Goal: Communication & Community: Answer question/provide support

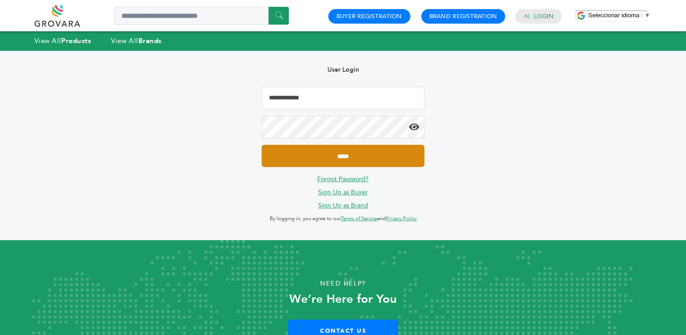
type input "**********"
click at [357, 156] on input "*****" at bounding box center [343, 156] width 162 height 22
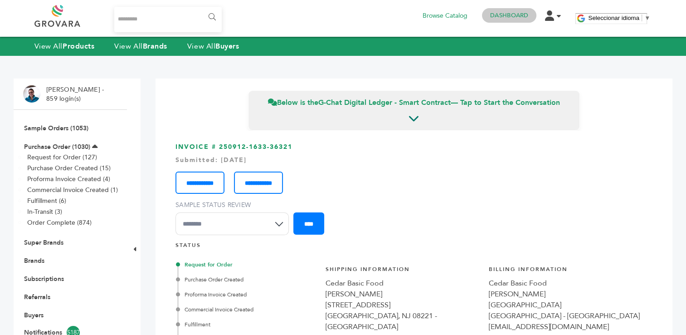
click at [501, 18] on link "Dashboard" at bounding box center [509, 15] width 38 height 8
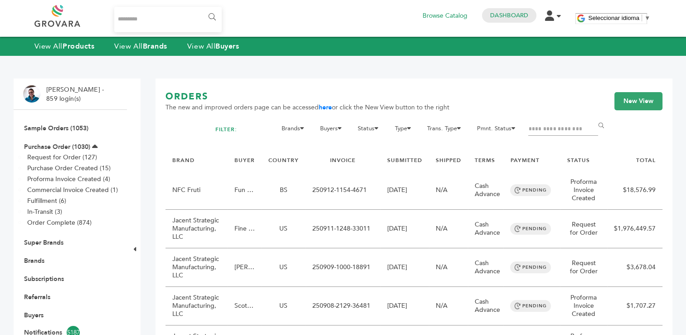
click at [546, 128] on input "Filter by keywords" at bounding box center [564, 129] width 70 height 13
paste input "**********"
type input "**********"
click at [593, 117] on input "******" at bounding box center [603, 126] width 20 height 18
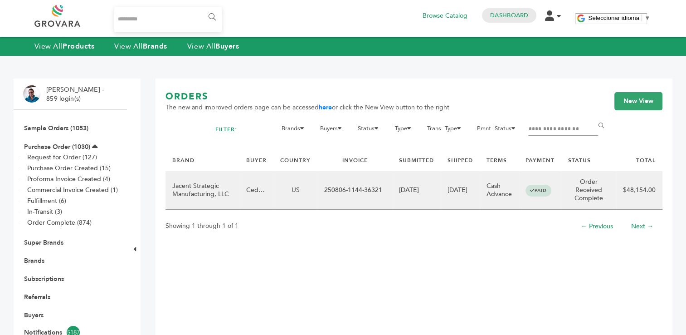
click at [382, 190] on td "250806-1144-36321" at bounding box center [355, 190] width 75 height 39
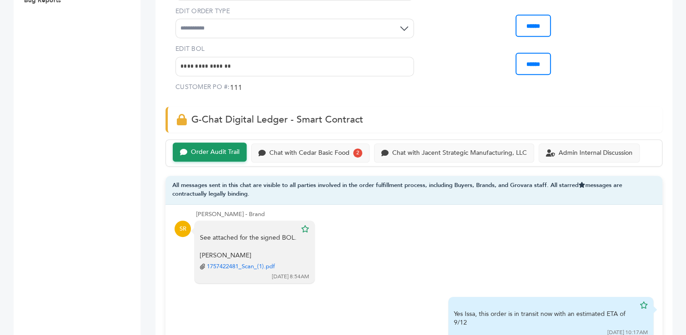
scroll to position [476, 0]
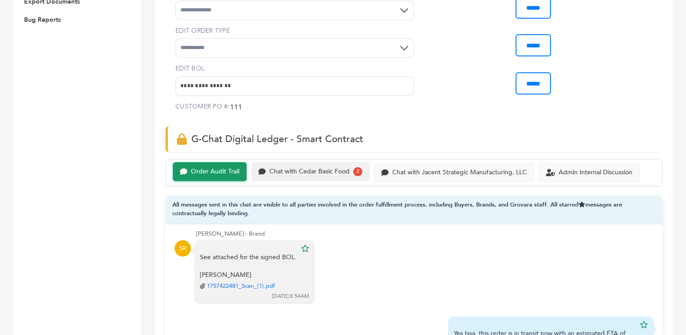
click at [318, 169] on div "Chat with Cedar Basic Food" at bounding box center [310, 172] width 80 height 8
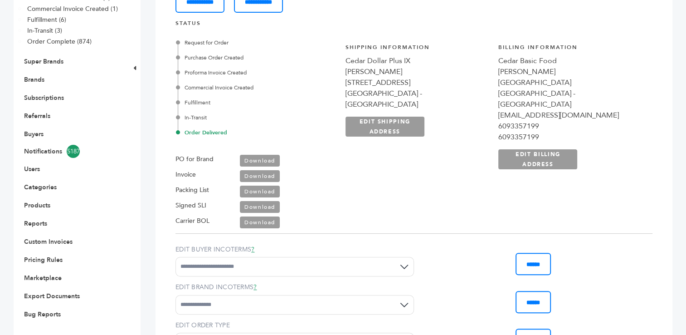
scroll to position [177, 0]
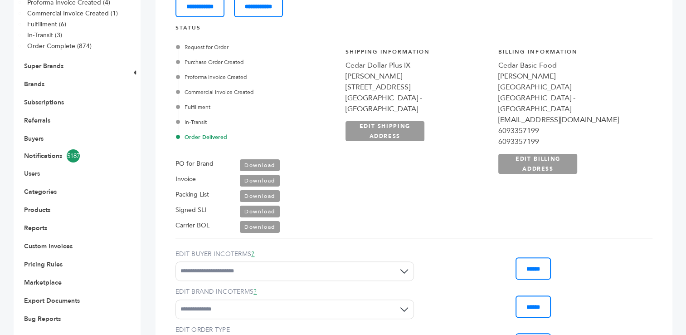
click at [252, 179] on link "Download" at bounding box center [260, 181] width 40 height 12
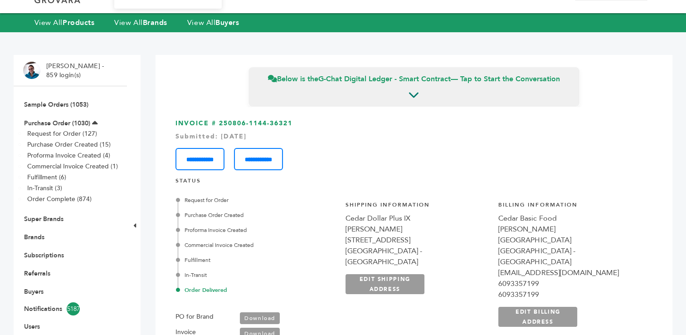
scroll to position [0, 0]
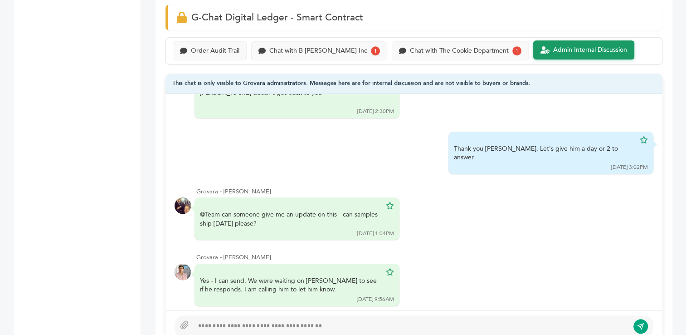
scroll to position [659, 0]
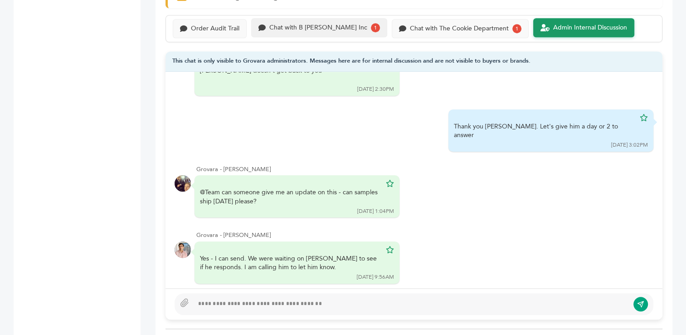
click at [320, 24] on div "Chat with B [PERSON_NAME] Inc" at bounding box center [319, 28] width 98 height 8
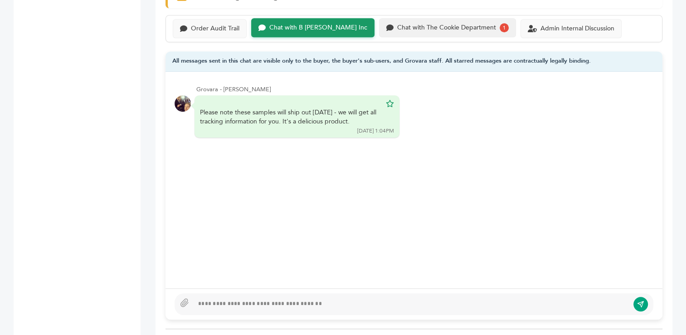
click at [422, 24] on div "Chat with The Cookie Department" at bounding box center [446, 28] width 99 height 8
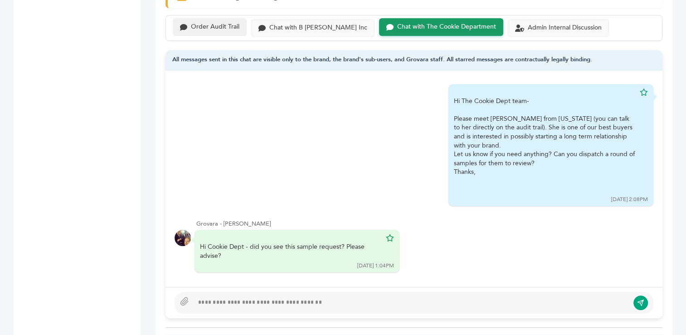
click at [222, 23] on div "Order Audit Trail" at bounding box center [215, 27] width 49 height 8
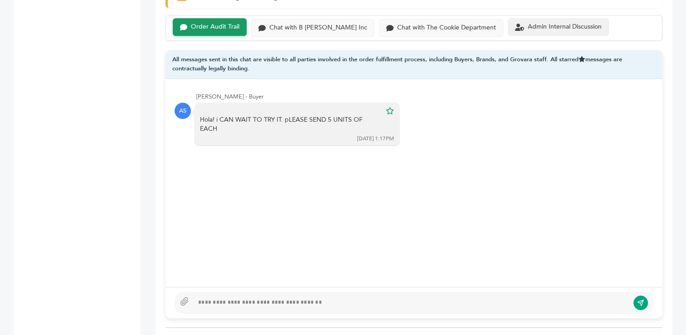
click at [528, 23] on div "Admin Internal Discussion" at bounding box center [565, 27] width 74 height 8
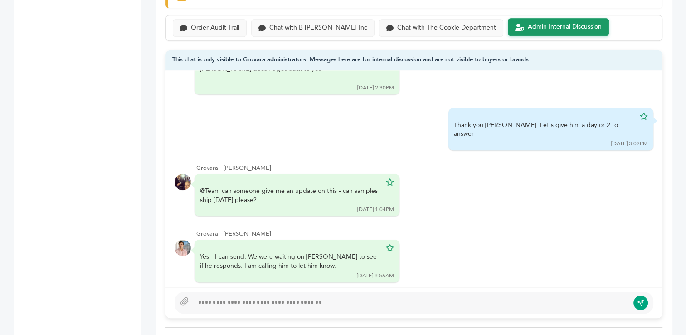
scroll to position [52, 0]
click at [330, 297] on div at bounding box center [412, 302] width 436 height 11
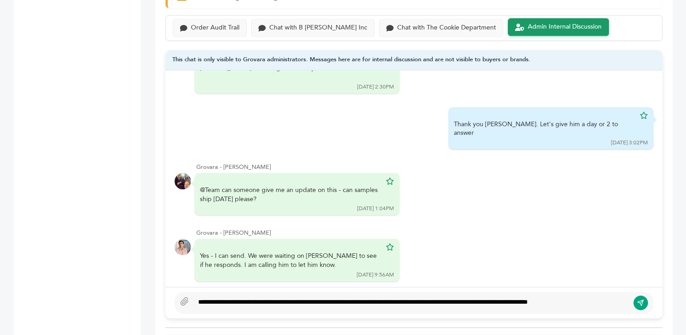
scroll to position [652, 0]
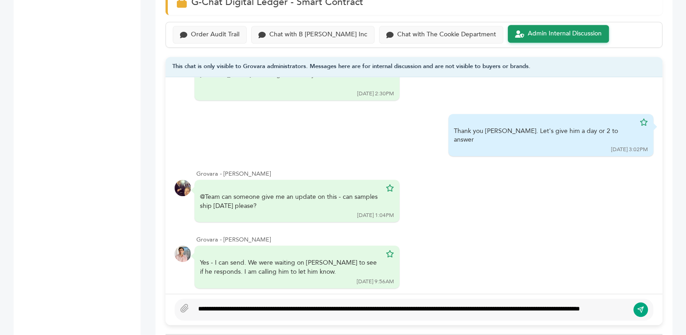
type textarea "**********"
drag, startPoint x: 639, startPoint y: 297, endPoint x: 383, endPoint y: 48, distance: 356.5
click at [639, 306] on icon "submit" at bounding box center [640, 309] width 7 height 7
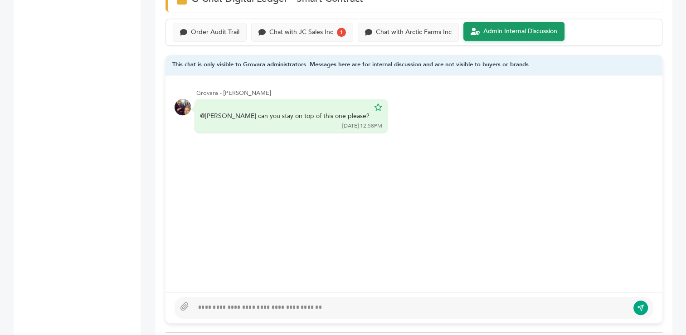
scroll to position [662, 0]
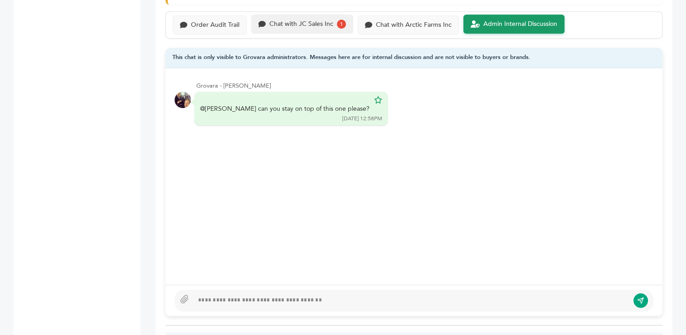
click at [307, 20] on div "Chat with JC Sales Inc" at bounding box center [302, 24] width 64 height 8
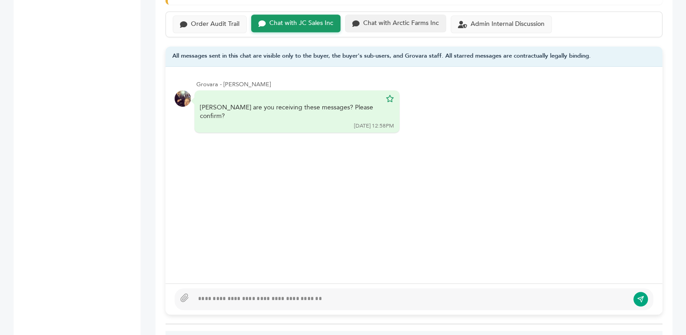
click at [404, 20] on div "Chat with Arctic Farms Inc" at bounding box center [401, 24] width 76 height 8
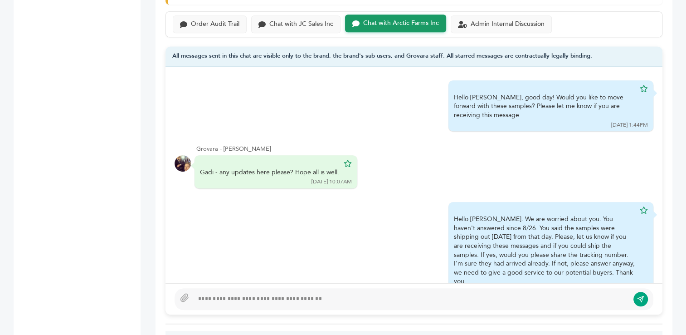
scroll to position [20, 0]
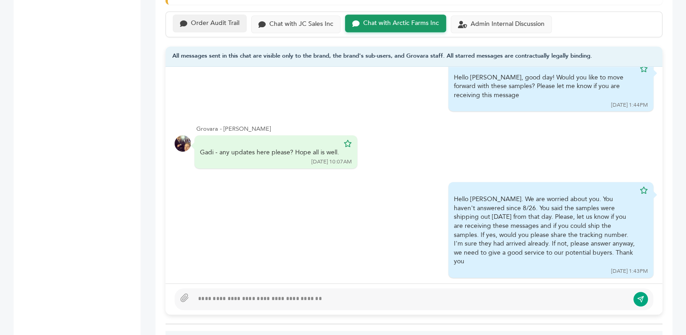
click at [220, 20] on div "Order Audit Trail" at bounding box center [215, 24] width 49 height 8
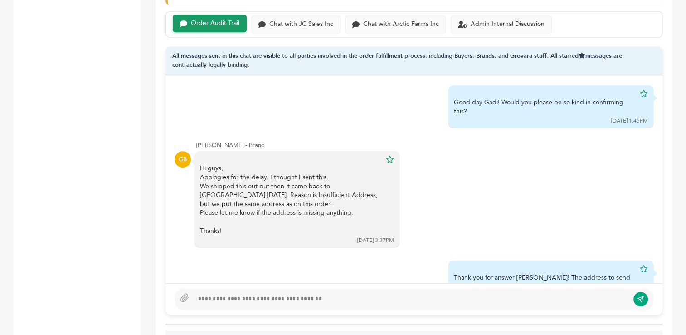
scroll to position [314, 0]
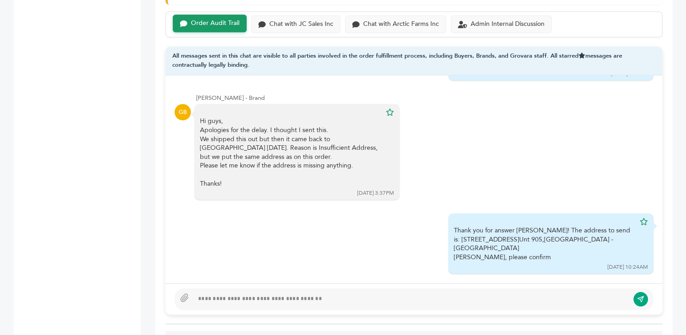
click at [349, 294] on div at bounding box center [412, 299] width 436 height 11
type textarea "**********"
click at [641, 296] on icon "submit" at bounding box center [641, 299] width 6 height 6
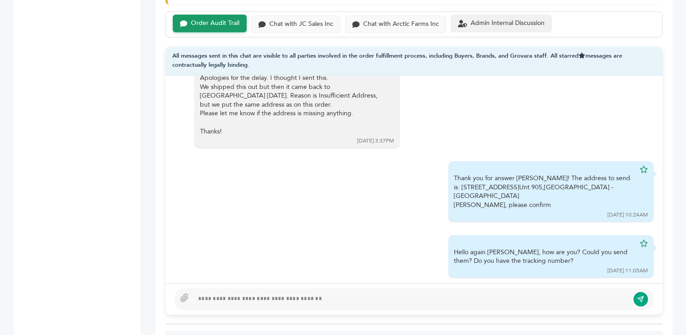
click at [490, 20] on div "Admin Internal Discussion" at bounding box center [508, 24] width 74 height 8
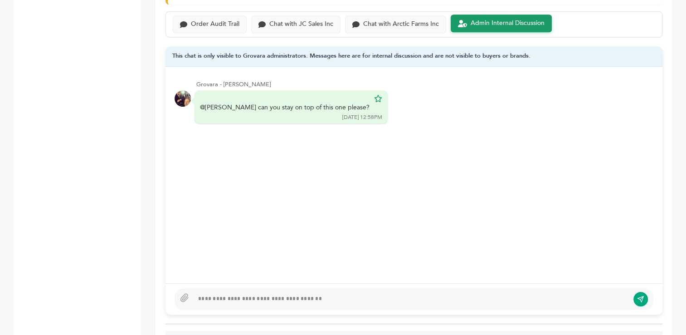
click at [280, 294] on div at bounding box center [412, 299] width 436 height 11
type textarea "*********"
click at [641, 292] on button "submit" at bounding box center [641, 299] width 15 height 15
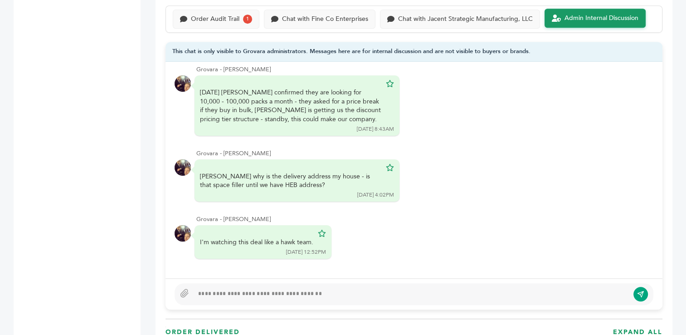
scroll to position [627, 0]
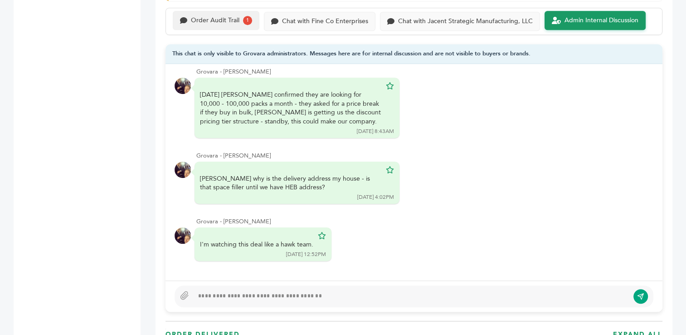
click at [205, 21] on div "Order Audit Trail" at bounding box center [215, 21] width 49 height 8
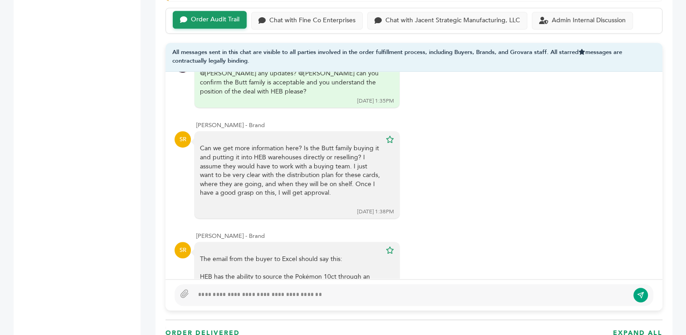
scroll to position [7196, 0]
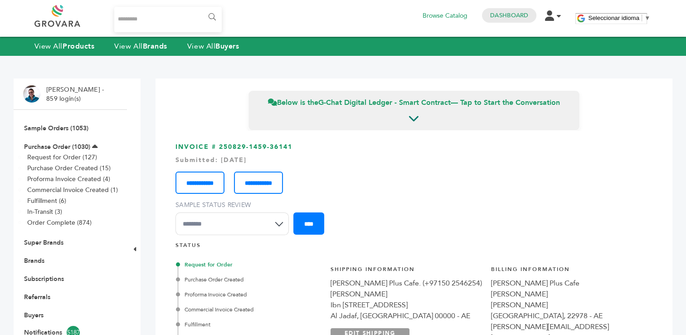
scroll to position [441, 0]
